Goal: Transaction & Acquisition: Purchase product/service

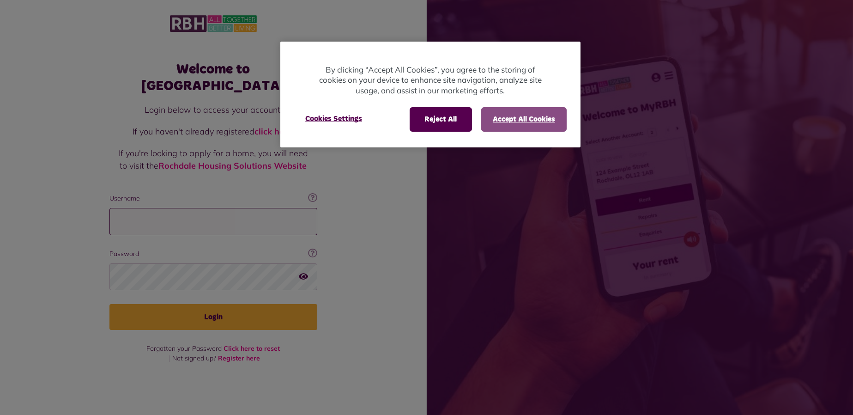
type input "**********"
click at [506, 122] on button "Accept All Cookies" at bounding box center [523, 119] width 85 height 24
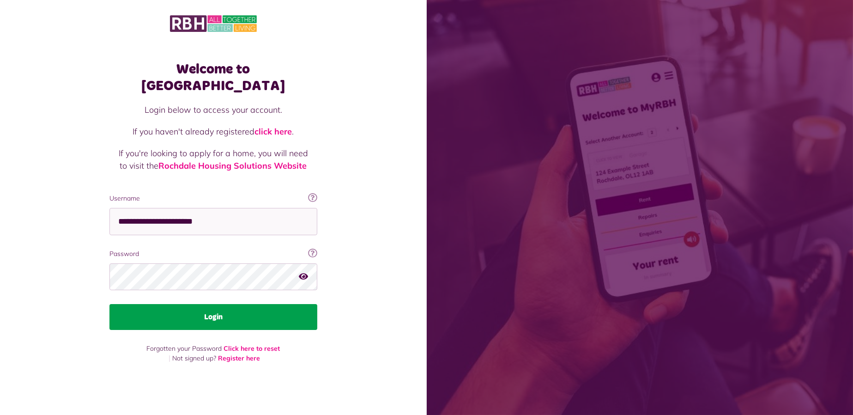
click at [223, 304] on button "Login" at bounding box center [213, 317] width 208 height 26
click at [298, 311] on button "Login" at bounding box center [213, 317] width 208 height 26
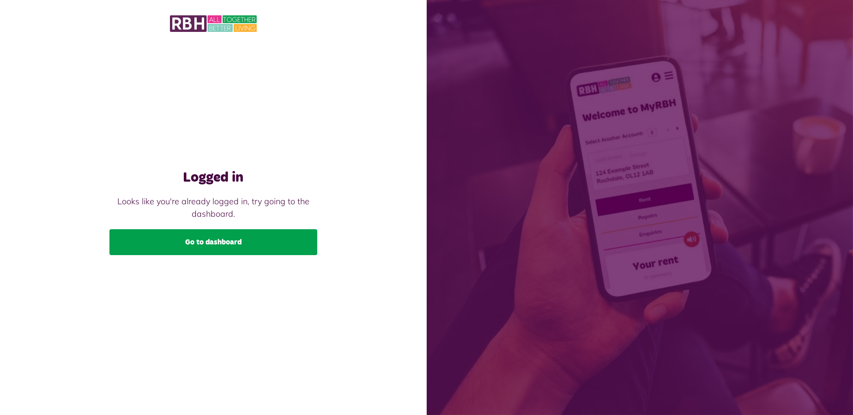
click at [244, 237] on link "Go to dashboard" at bounding box center [213, 242] width 208 height 26
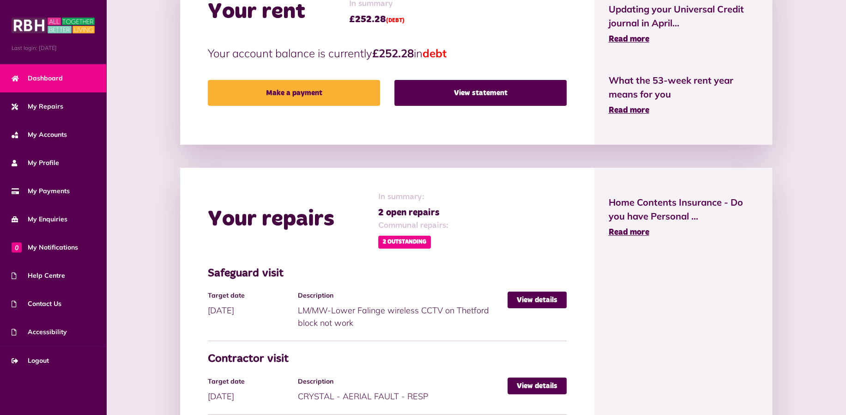
scroll to position [462, 0]
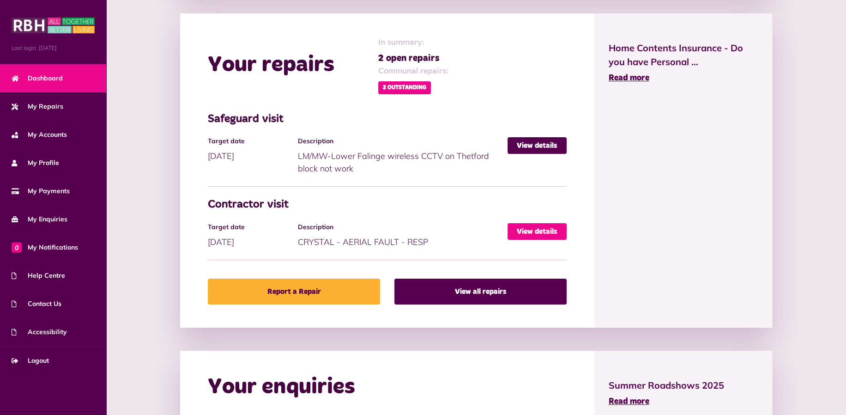
click at [520, 228] on link "View details" at bounding box center [537, 231] width 59 height 17
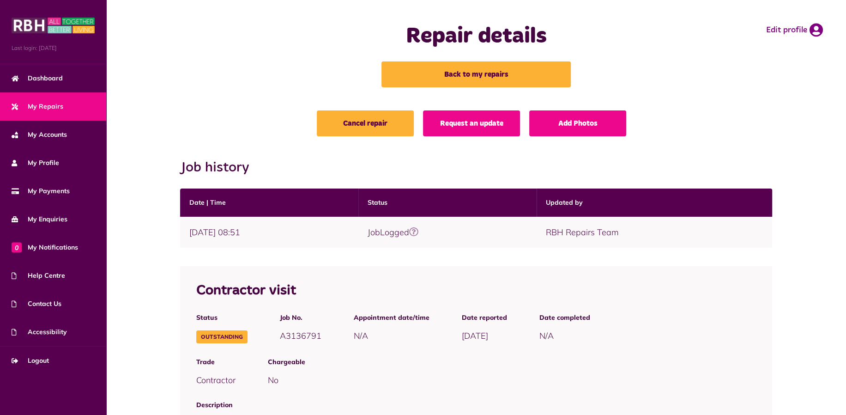
click at [419, 230] on icon at bounding box center [413, 231] width 9 height 9
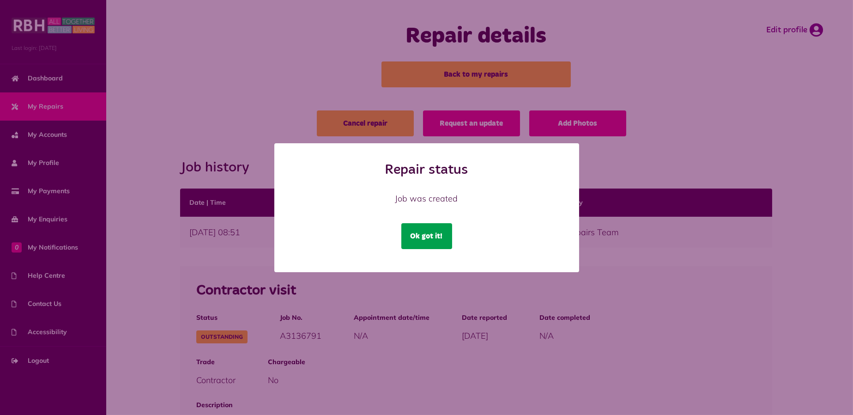
click at [434, 234] on button "Ok got it!" at bounding box center [426, 236] width 51 height 26
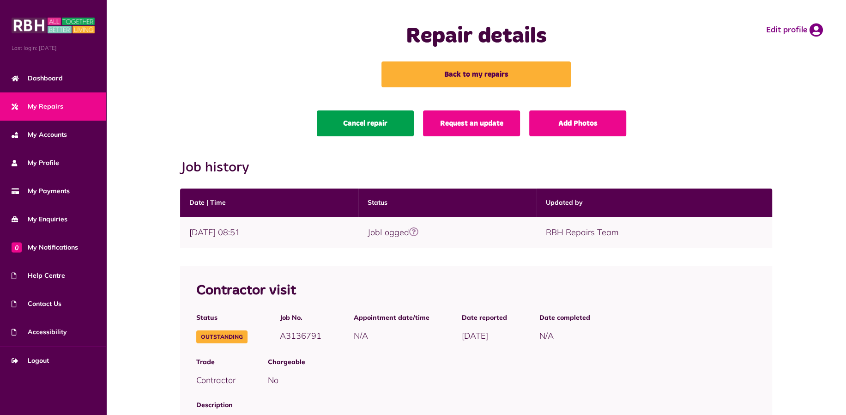
click at [391, 120] on link "Cancel repair" at bounding box center [365, 123] width 97 height 26
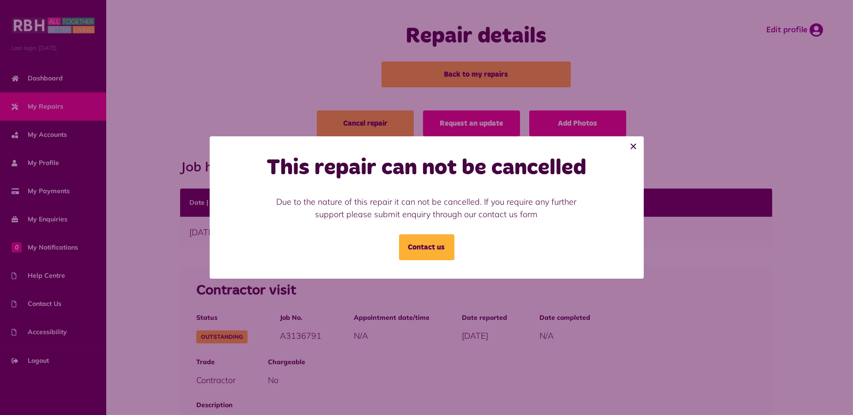
click at [632, 147] on button "×" at bounding box center [634, 146] width 20 height 20
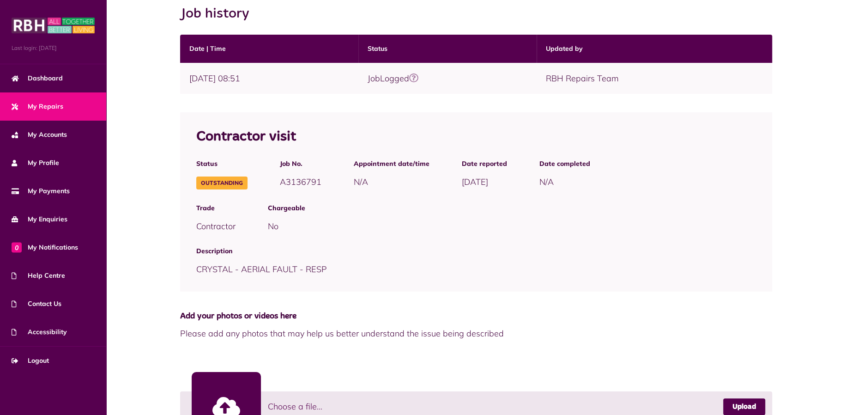
scroll to position [207, 0]
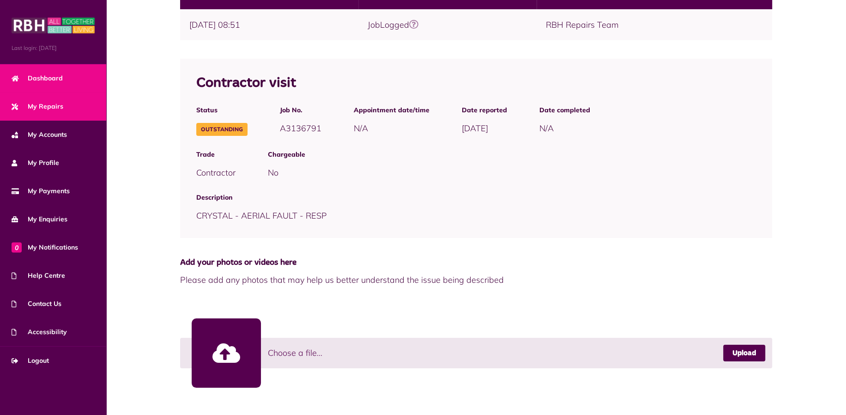
click at [45, 79] on span "Dashboard" at bounding box center [37, 78] width 51 height 10
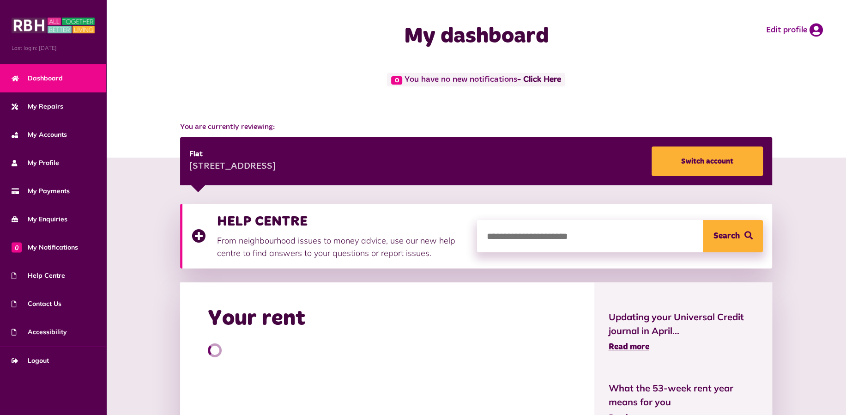
scroll to position [154, 0]
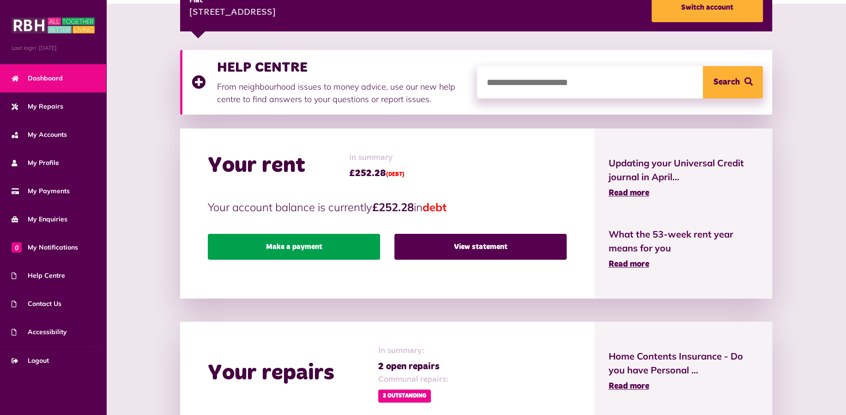
click at [354, 243] on link "Make a payment" at bounding box center [294, 247] width 172 height 26
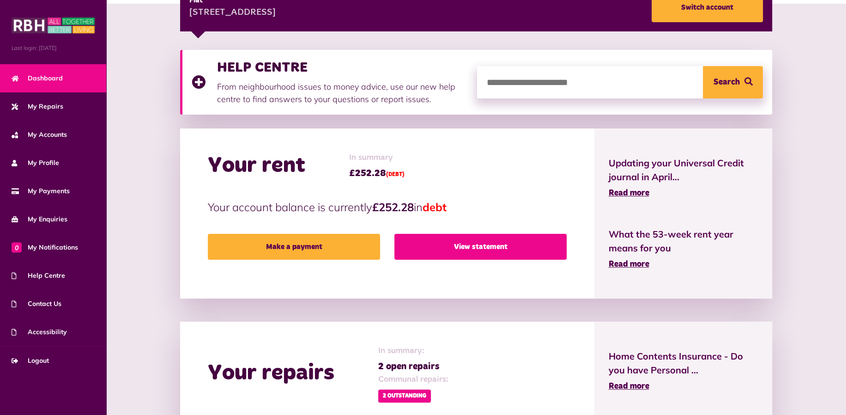
click at [477, 239] on link "View statement" at bounding box center [481, 247] width 172 height 26
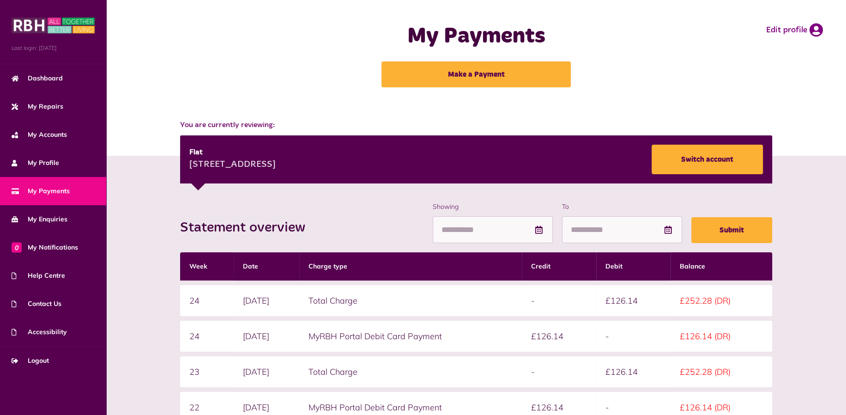
click at [36, 189] on span "My Payments" at bounding box center [41, 191] width 58 height 10
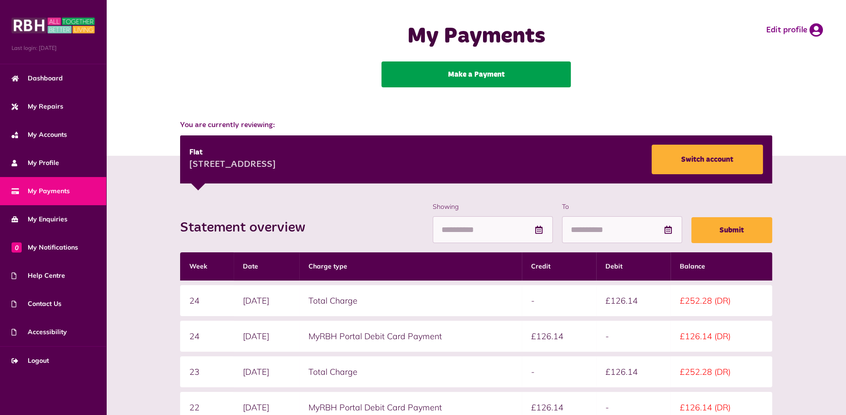
click at [458, 79] on link "Make a Payment" at bounding box center [476, 74] width 189 height 26
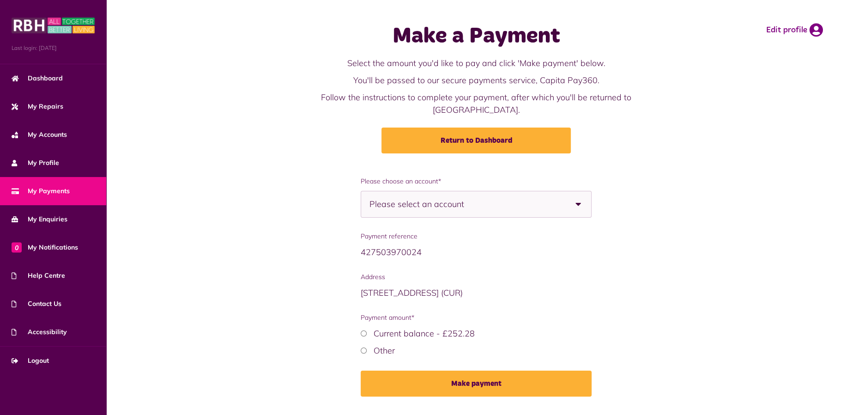
click at [439, 191] on span "Please select an account" at bounding box center [433, 204] width 127 height 26
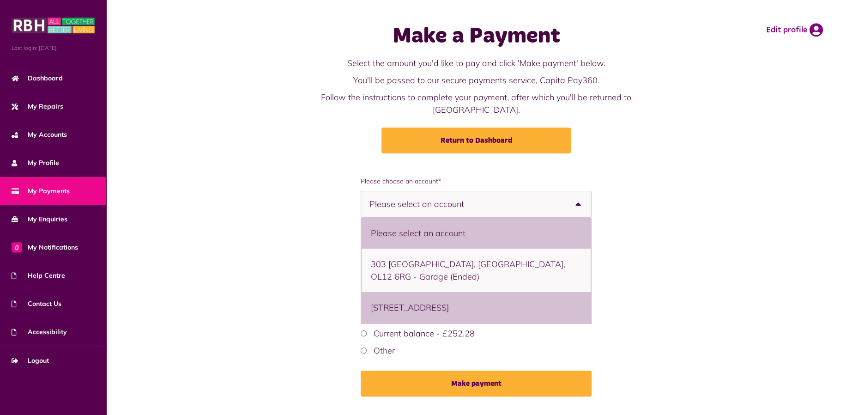
click at [407, 298] on li "[STREET_ADDRESS]" at bounding box center [477, 307] width 230 height 31
select select "**********"
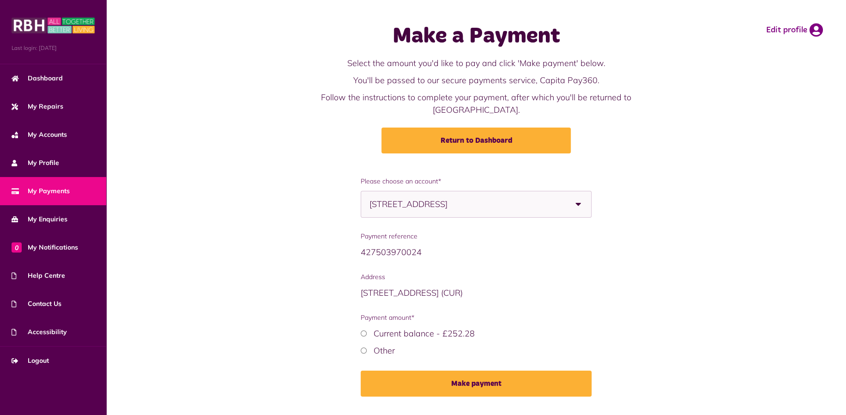
click at [359, 339] on div "**********" at bounding box center [476, 293] width 241 height 234
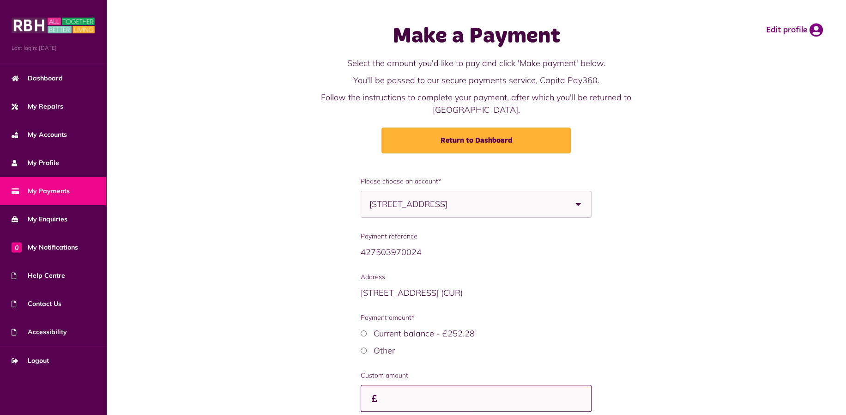
click at [404, 389] on input "Payment amount*" at bounding box center [476, 398] width 231 height 27
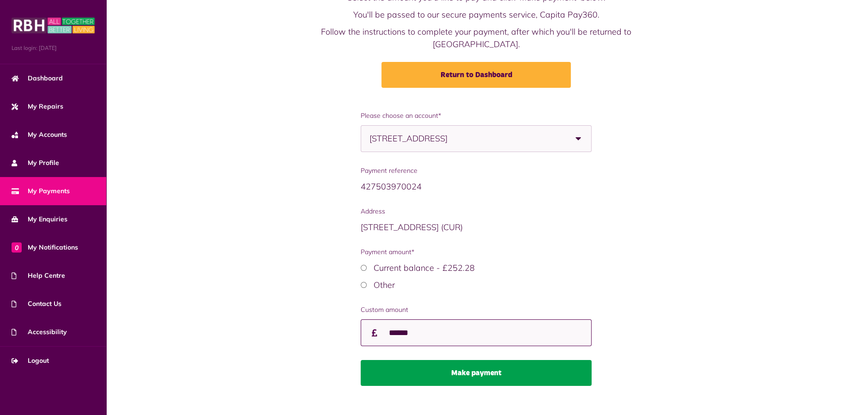
type input "******"
click at [478, 360] on button "Make payment" at bounding box center [476, 373] width 231 height 26
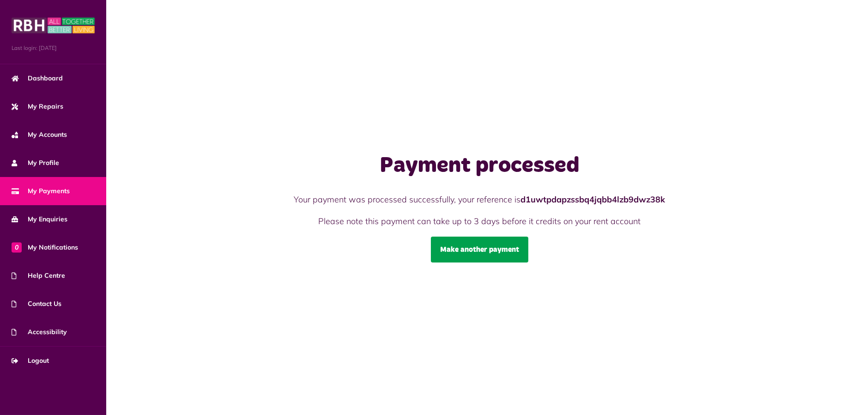
click at [478, 259] on link "Make another payment" at bounding box center [479, 250] width 97 height 26
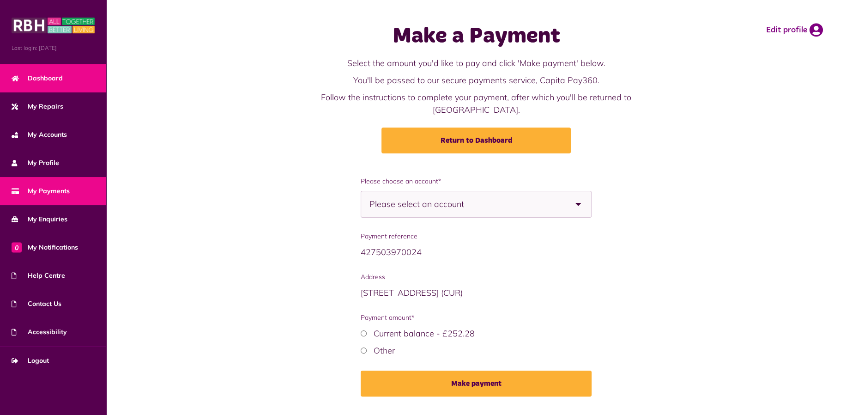
click at [23, 74] on span "Dashboard" at bounding box center [37, 78] width 51 height 10
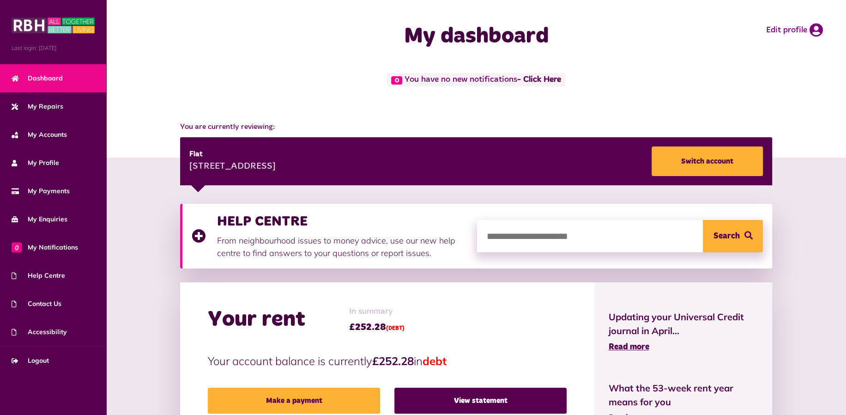
scroll to position [154, 0]
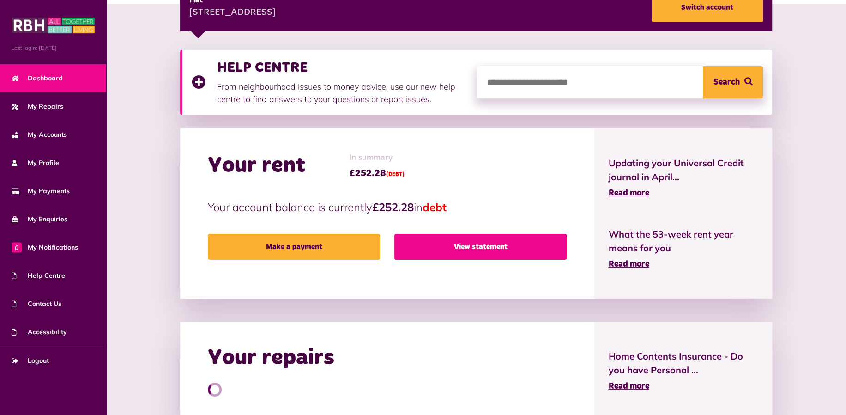
click at [446, 247] on link "View statement" at bounding box center [481, 247] width 172 height 26
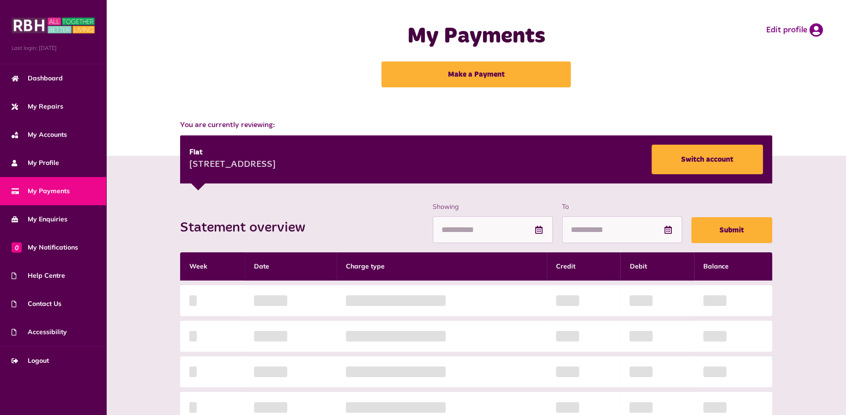
scroll to position [154, 0]
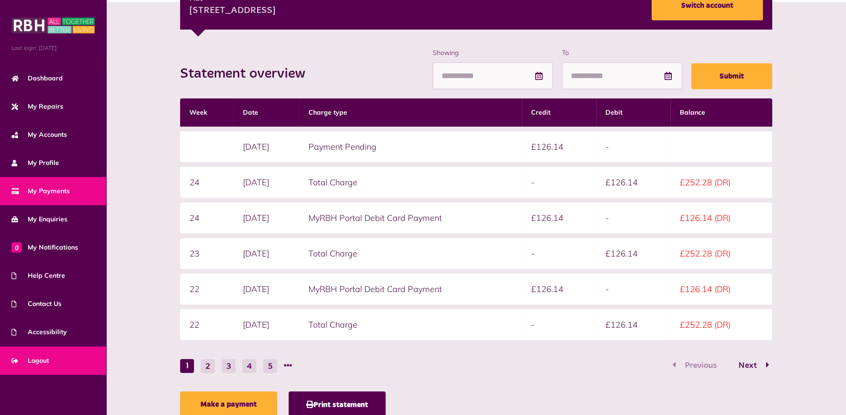
click at [44, 355] on link "Logout" at bounding box center [53, 361] width 106 height 28
